Goal: Information Seeking & Learning: Learn about a topic

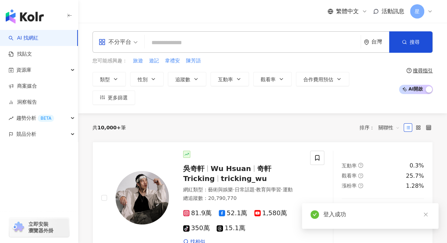
click at [418, 13] on span "星" at bounding box center [417, 11] width 5 height 8
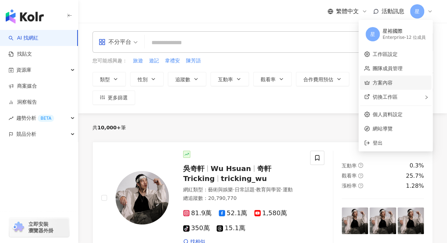
click at [379, 82] on link "方案內容" at bounding box center [383, 83] width 20 height 6
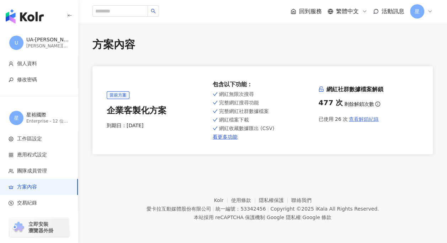
click at [353, 117] on span "查看解鎖紀錄" at bounding box center [364, 119] width 30 height 6
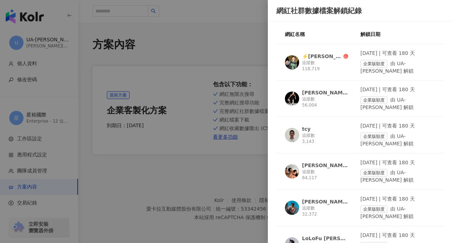
click at [329, 53] on div "⚡️[PERSON_NAME]" at bounding box center [322, 56] width 40 height 7
click at [229, 40] on div at bounding box center [226, 121] width 453 height 243
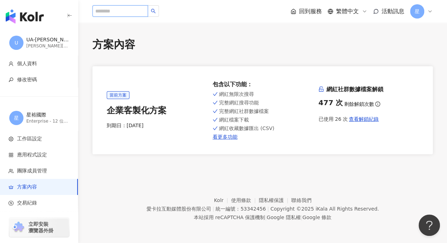
click at [118, 14] on input "search" at bounding box center [121, 10] width 56 height 11
paste input "*********"
type input "*********"
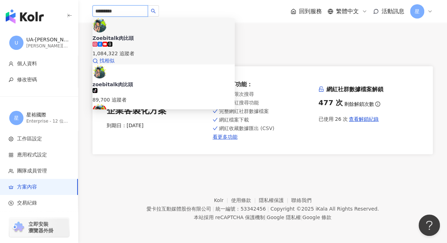
click at [134, 35] on div "Zoebitalk肉比頭" at bounding box center [113, 38] width 41 height 7
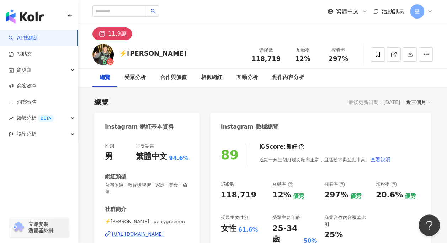
drag, startPoint x: 211, startPoint y: 36, endPoint x: 214, endPoint y: 37, distance: 3.7
click at [211, 36] on div "11.9萬" at bounding box center [262, 31] width 369 height 17
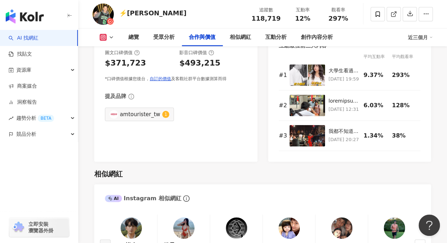
scroll to position [1174, 0]
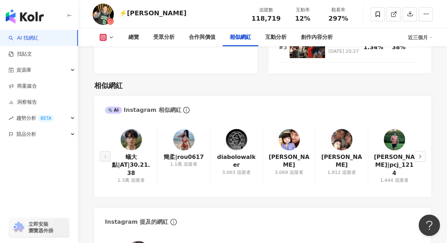
click at [368, 31] on div "總覽 受眾分析 合作與價值 相似網紅 互動分析 創作內容分析" at bounding box center [264, 37] width 287 height 18
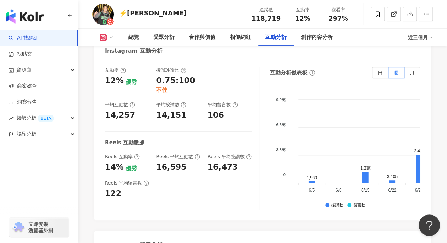
scroll to position [1459, 0]
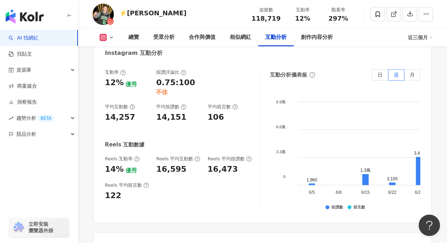
drag, startPoint x: 83, startPoint y: 160, endPoint x: 97, endPoint y: 170, distance: 17.4
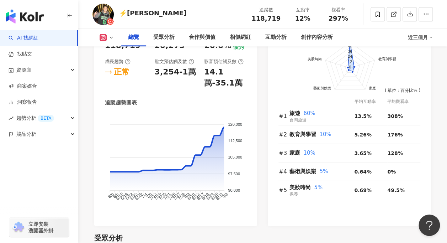
scroll to position [463, 0]
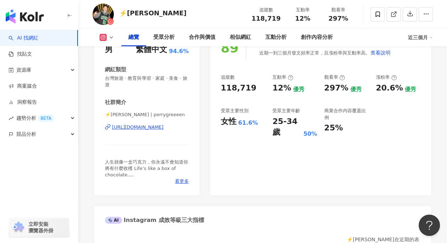
scroll to position [0, 0]
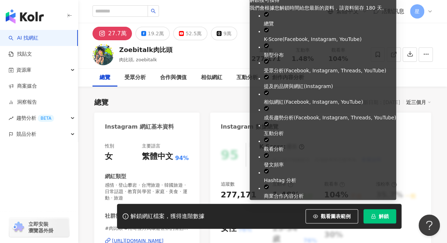
click at [392, 213] on button "解鎖" at bounding box center [380, 216] width 33 height 14
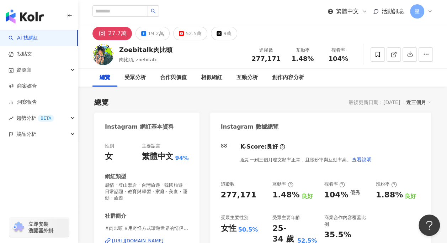
click at [232, 10] on div "繁體中文 活動訊息 星" at bounding box center [263, 11] width 340 height 23
